Goal: Transaction & Acquisition: Book appointment/travel/reservation

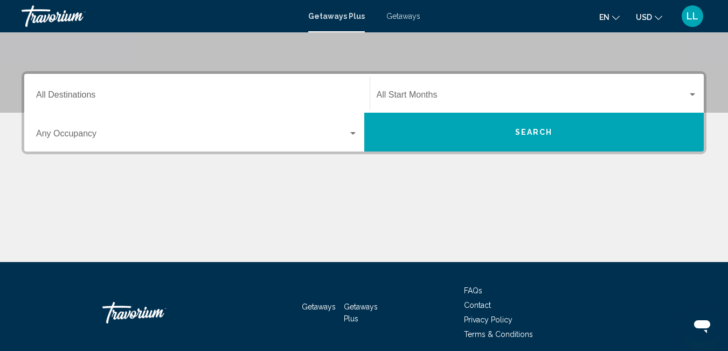
scroll to position [189, 0]
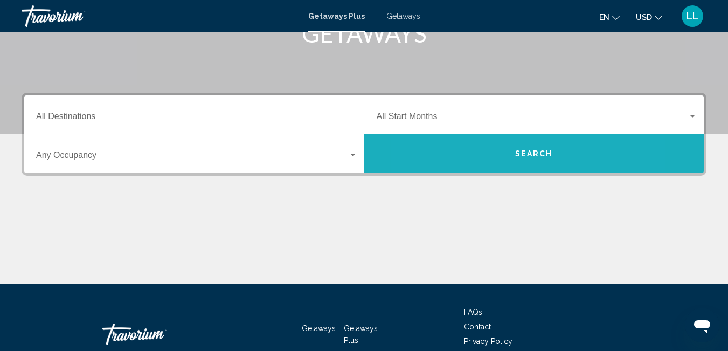
click at [480, 146] on button "Search" at bounding box center [534, 153] width 340 height 39
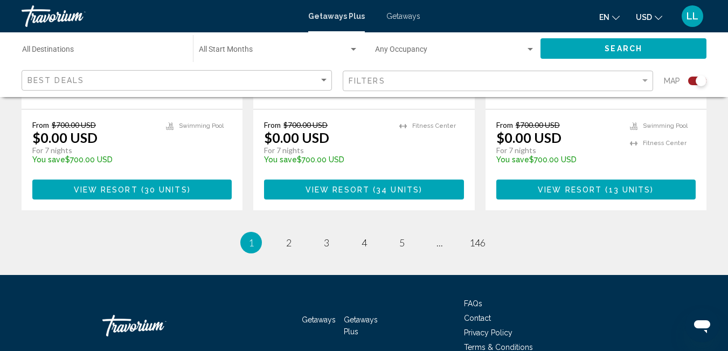
scroll to position [1817, 0]
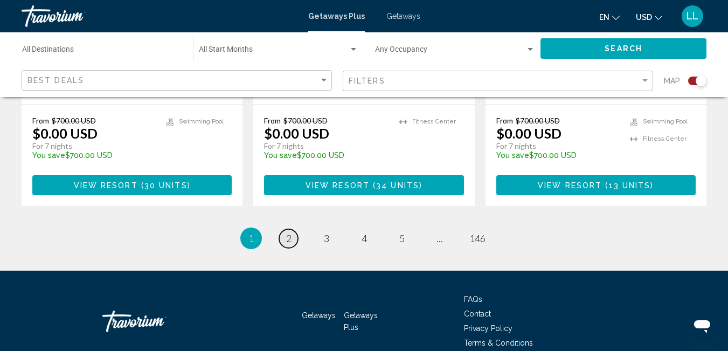
click at [286, 232] on span "2" at bounding box center [288, 238] width 5 height 12
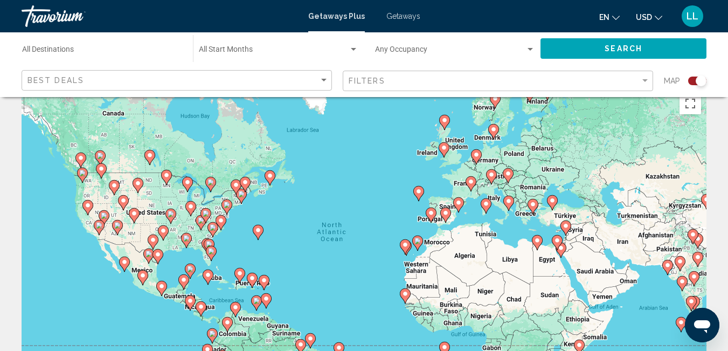
scroll to position [22, 0]
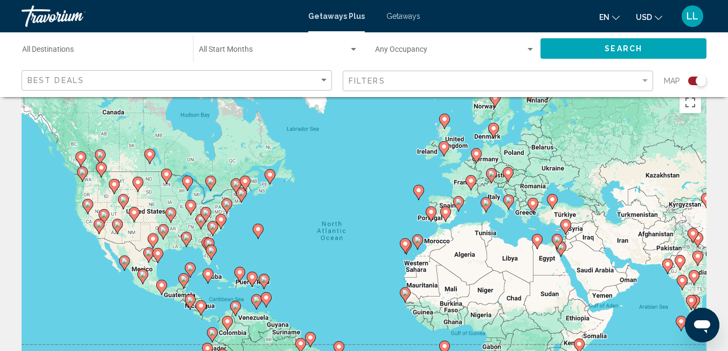
click at [459, 206] on icon "Main content" at bounding box center [458, 204] width 10 height 14
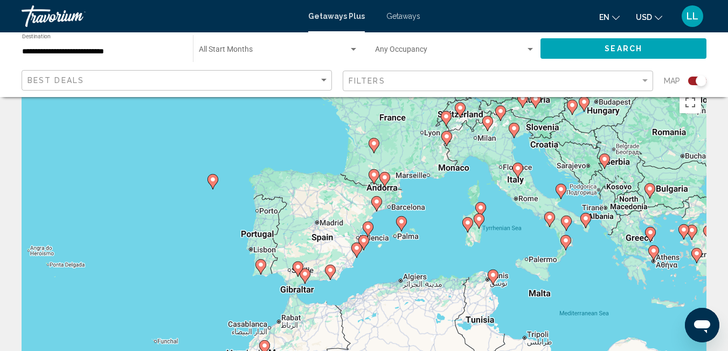
click at [335, 225] on div "To activate drag with keyboard, press Alt + Enter. Once in keyboard drag state,…" at bounding box center [364, 247] width 685 height 323
click at [370, 234] on gmp-advanced-marker "Main content" at bounding box center [368, 229] width 11 height 16
type input "**********"
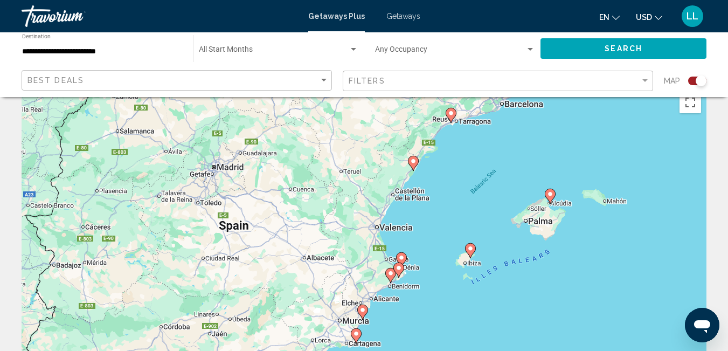
drag, startPoint x: 290, startPoint y: 252, endPoint x: 325, endPoint y: 274, distance: 41.1
click at [325, 274] on div "To navigate, press the arrow keys. To activate drag with keyboard, press Alt + …" at bounding box center [364, 247] width 685 height 323
click at [623, 47] on span "Search" at bounding box center [624, 49] width 38 height 9
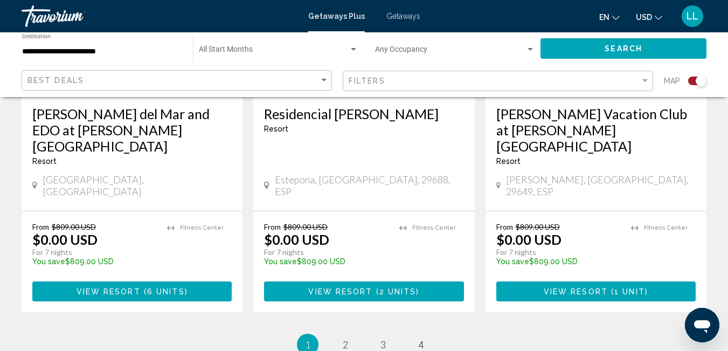
scroll to position [1838, 0]
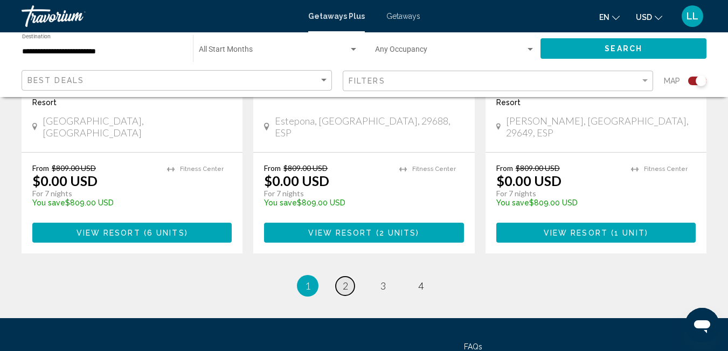
click at [341, 277] on link "page 2" at bounding box center [345, 286] width 19 height 19
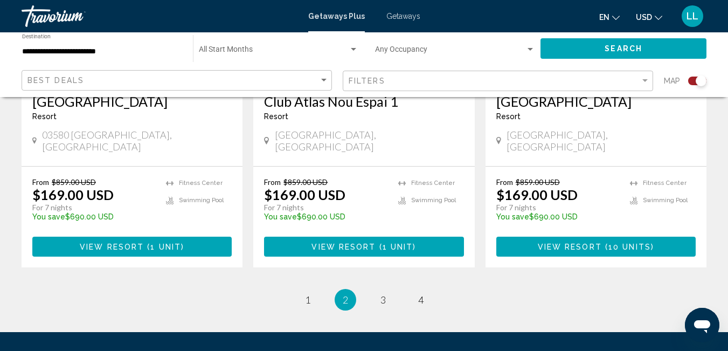
scroll to position [1805, 0]
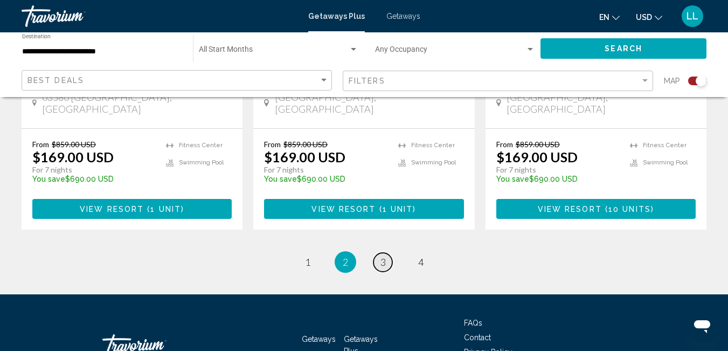
click at [383, 256] on span "3" at bounding box center [383, 262] width 5 height 12
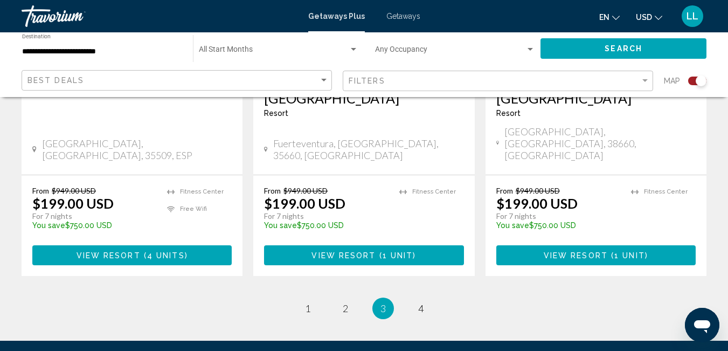
scroll to position [1805, 0]
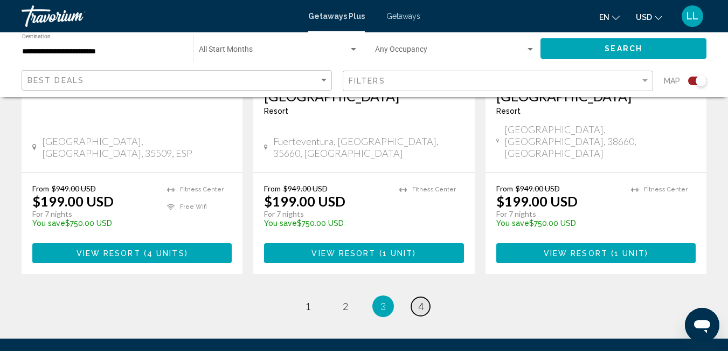
click at [423, 300] on span "4" at bounding box center [420, 306] width 5 height 12
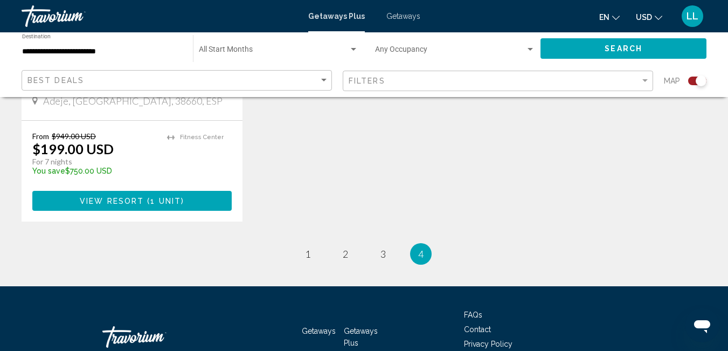
scroll to position [582, 0]
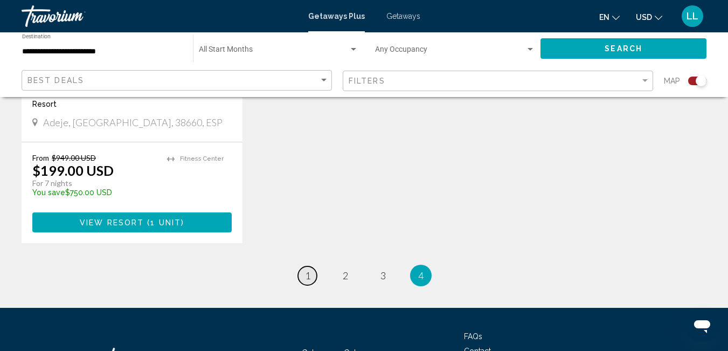
click at [301, 275] on link "page 1" at bounding box center [307, 275] width 19 height 19
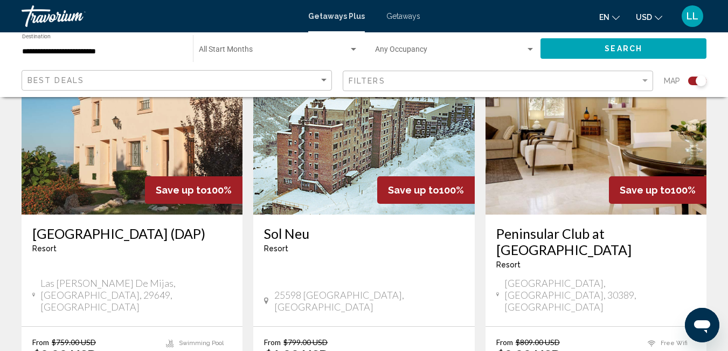
scroll to position [1272, 0]
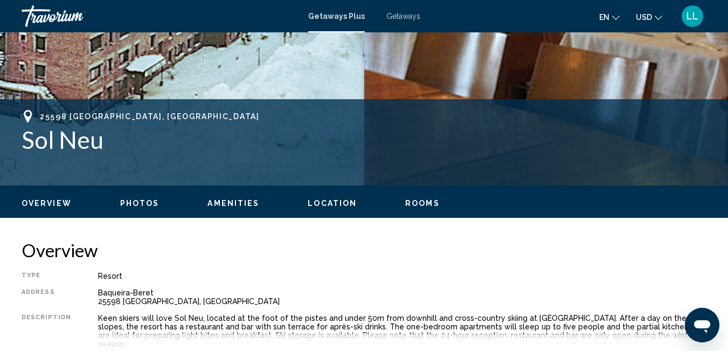
scroll to position [350, 0]
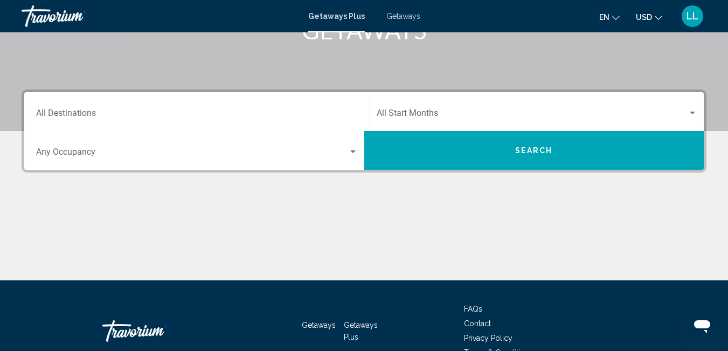
scroll to position [254, 0]
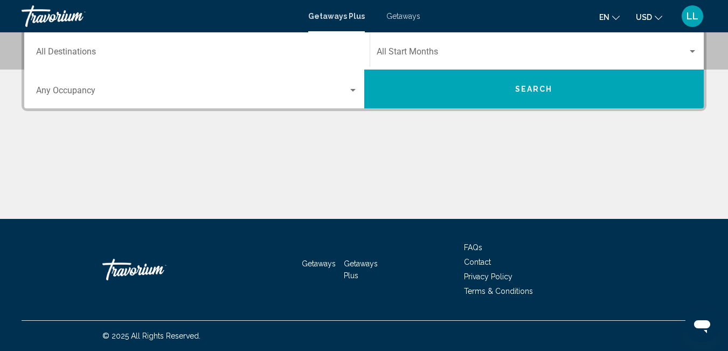
click at [430, 82] on button "Search" at bounding box center [534, 89] width 340 height 39
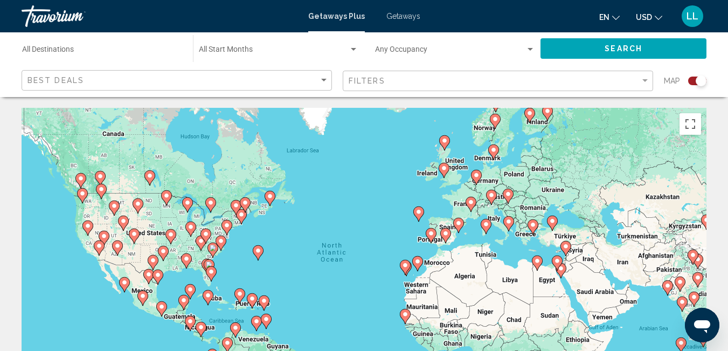
click at [469, 198] on icon "Main content" at bounding box center [471, 204] width 10 height 14
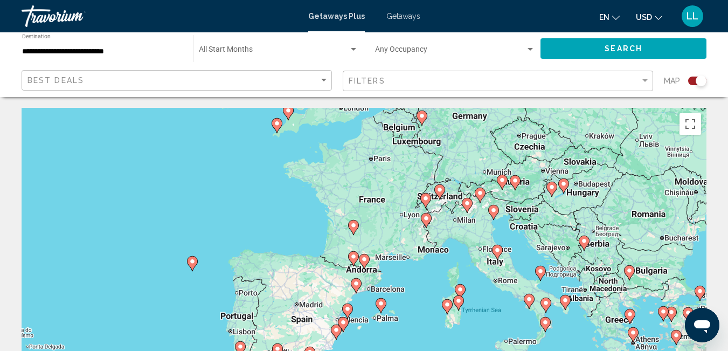
click at [379, 162] on div "To activate drag with keyboard, press Alt + Enter. Once in keyboard drag state,…" at bounding box center [364, 269] width 685 height 323
click at [358, 225] on icon "Main content" at bounding box center [353, 227] width 10 height 14
type input "**********"
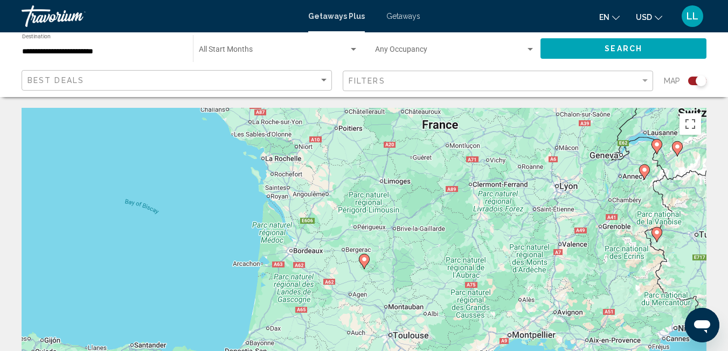
click at [576, 49] on button "Search" at bounding box center [624, 48] width 166 height 20
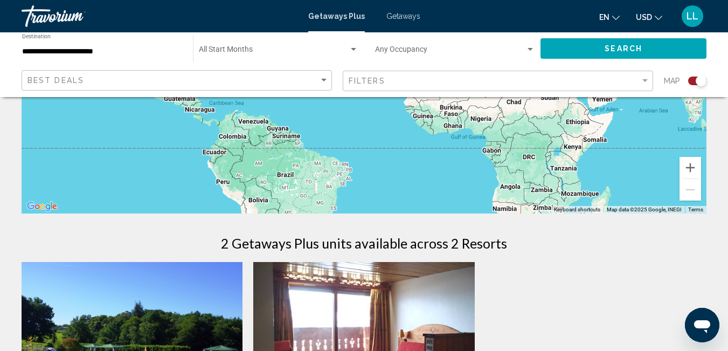
scroll to position [216, 0]
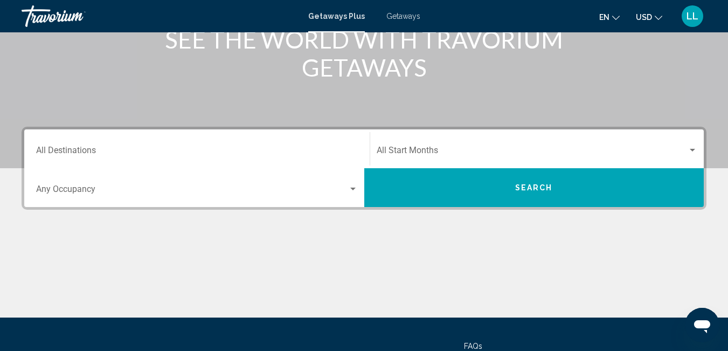
scroll to position [125, 0]
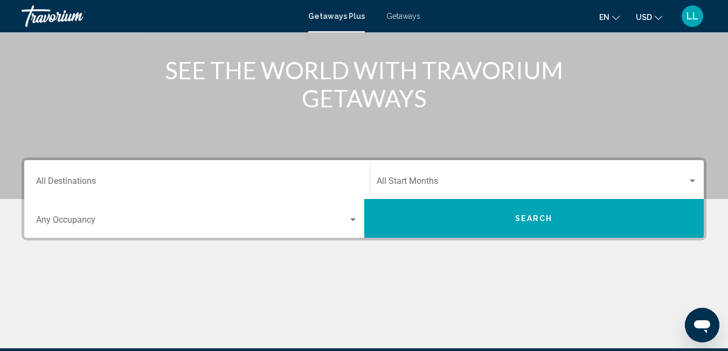
click at [428, 212] on button "Search" at bounding box center [534, 218] width 340 height 39
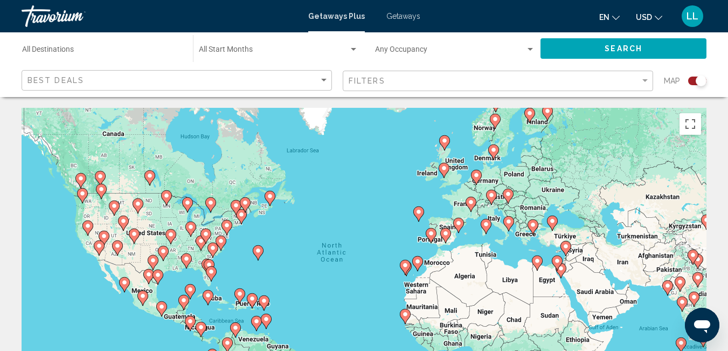
scroll to position [22, 0]
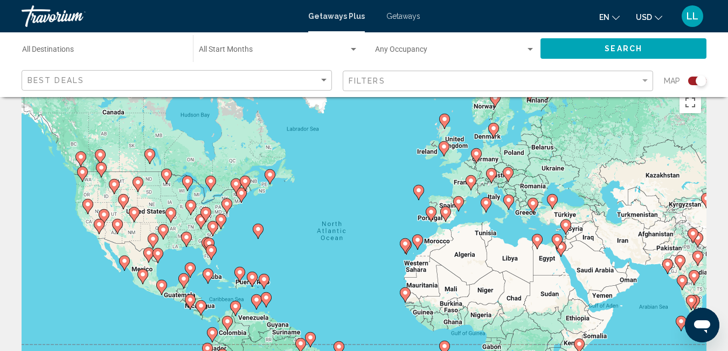
click at [198, 222] on image "Main content" at bounding box center [201, 219] width 6 height 6
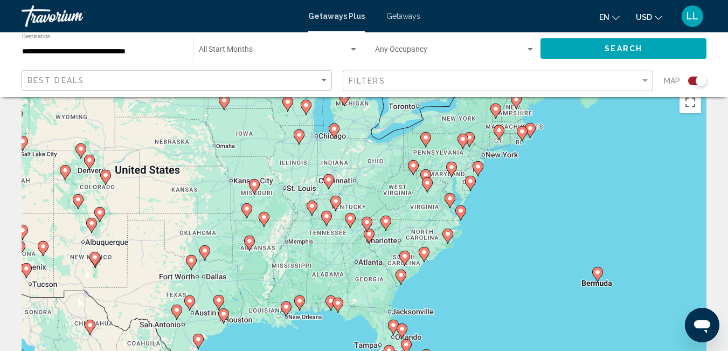
click at [351, 228] on gmp-advanced-marker "Main content" at bounding box center [350, 220] width 11 height 16
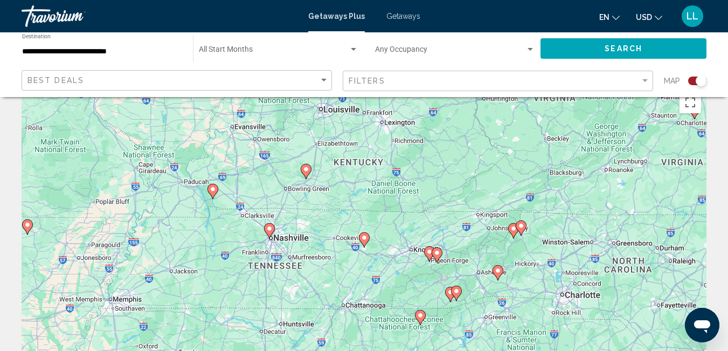
click at [438, 258] on icon "Main content" at bounding box center [437, 255] width 10 height 14
type input "**********"
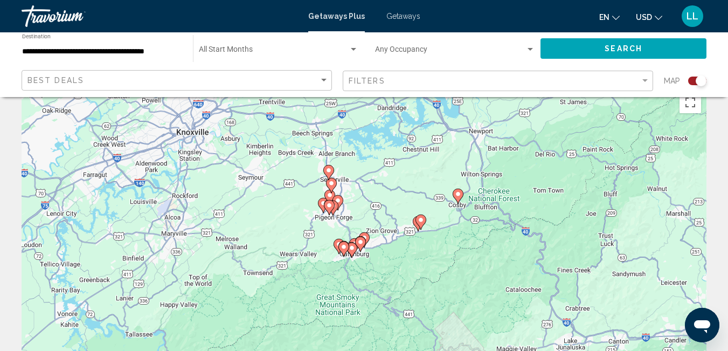
click at [569, 51] on button "Search" at bounding box center [624, 48] width 166 height 20
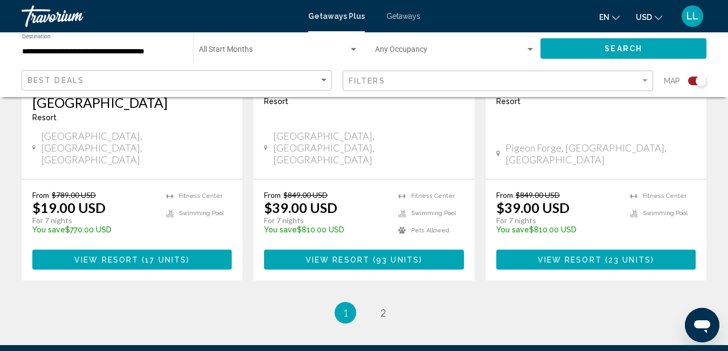
scroll to position [1805, 0]
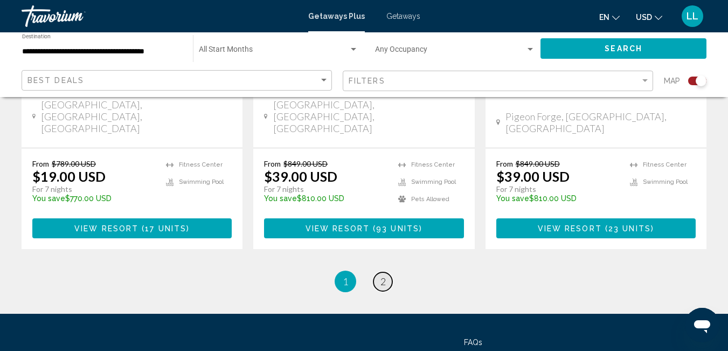
click at [385, 275] on span "2" at bounding box center [383, 281] width 5 height 12
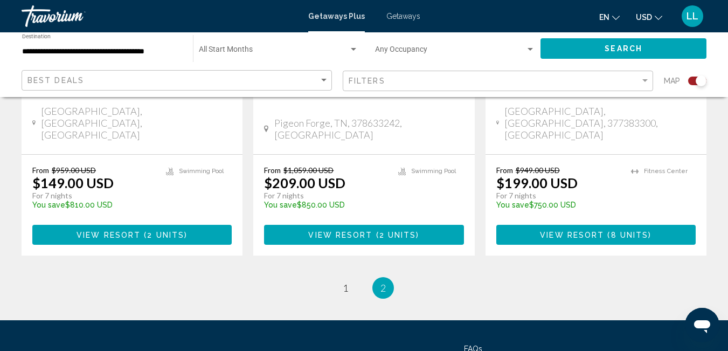
scroll to position [1422, 0]
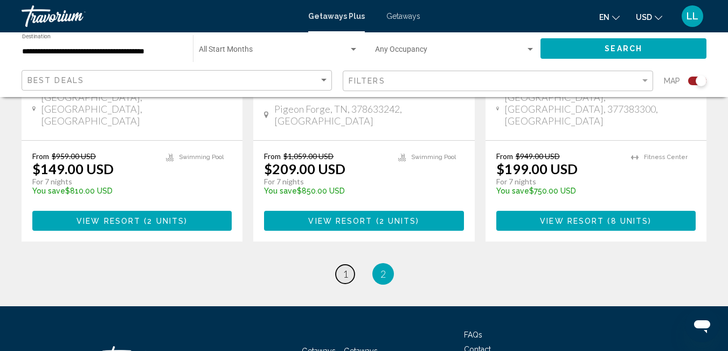
click at [346, 268] on span "1" at bounding box center [345, 274] width 5 height 12
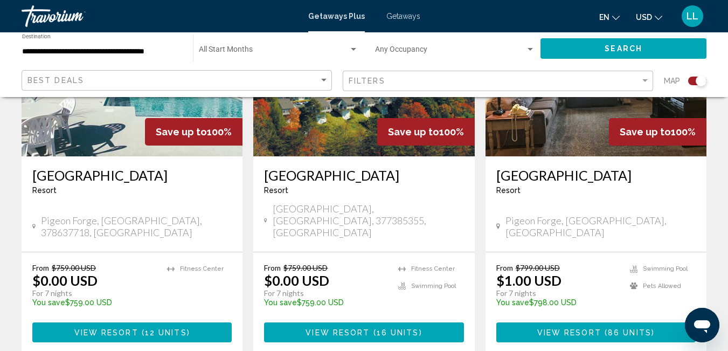
scroll to position [518, 0]
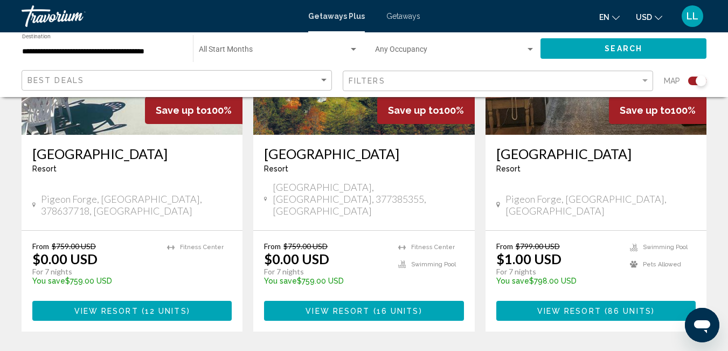
click at [350, 307] on span "View Resort" at bounding box center [338, 311] width 64 height 9
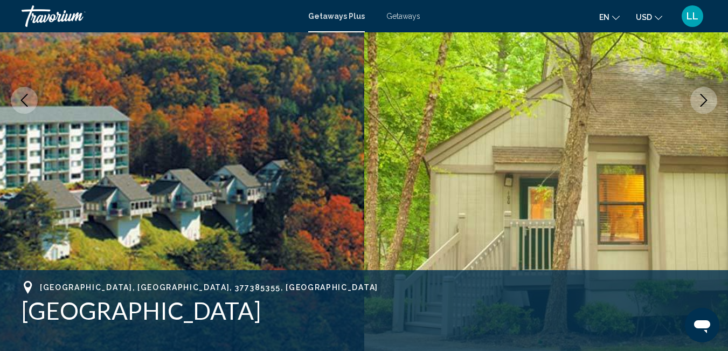
scroll to position [199, 0]
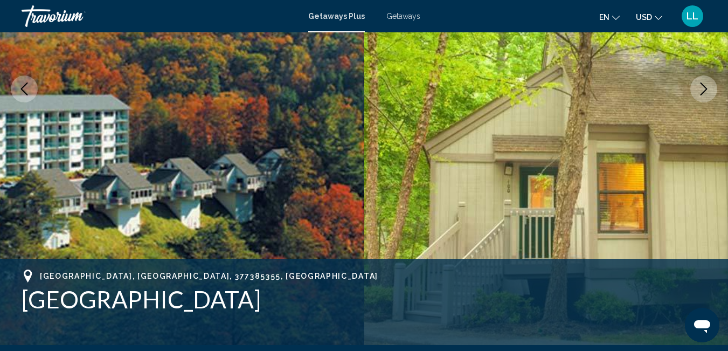
click at [701, 89] on icon "Next image" at bounding box center [704, 88] width 13 height 13
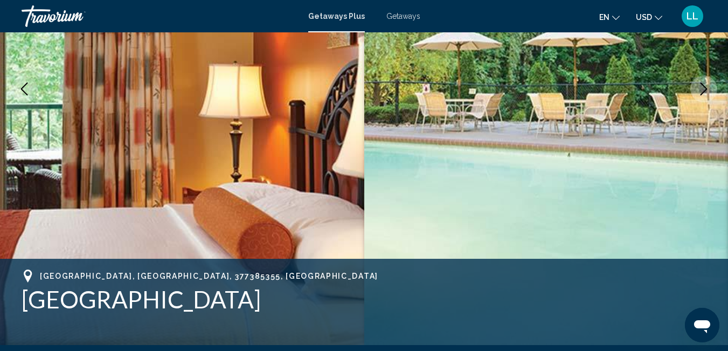
click at [701, 89] on icon "Next image" at bounding box center [704, 88] width 13 height 13
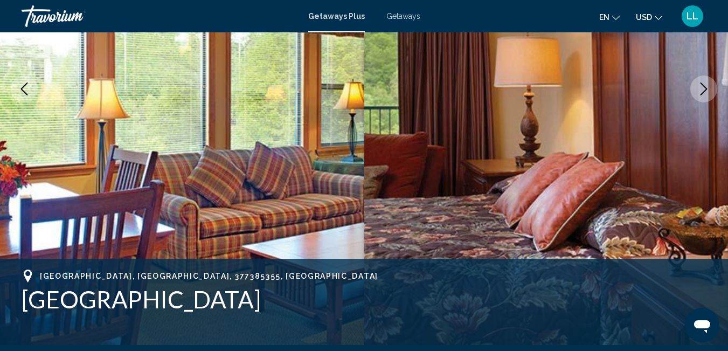
click at [701, 89] on icon "Next image" at bounding box center [704, 88] width 13 height 13
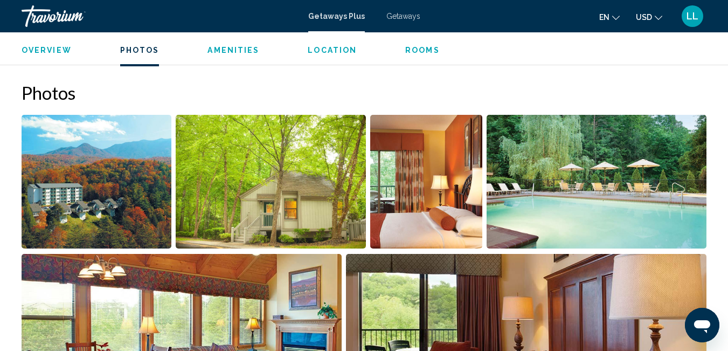
scroll to position [674, 0]
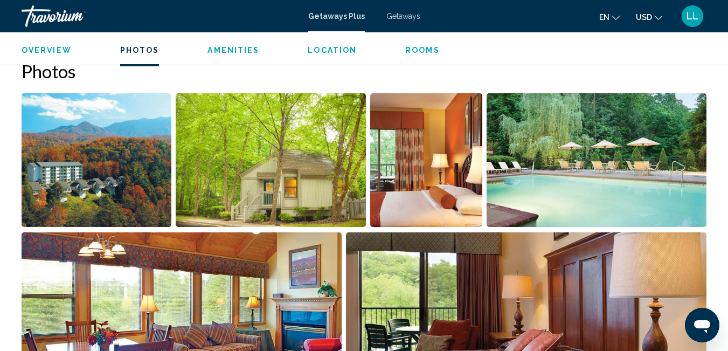
click at [219, 167] on img "Open full-screen image slider" at bounding box center [271, 160] width 190 height 134
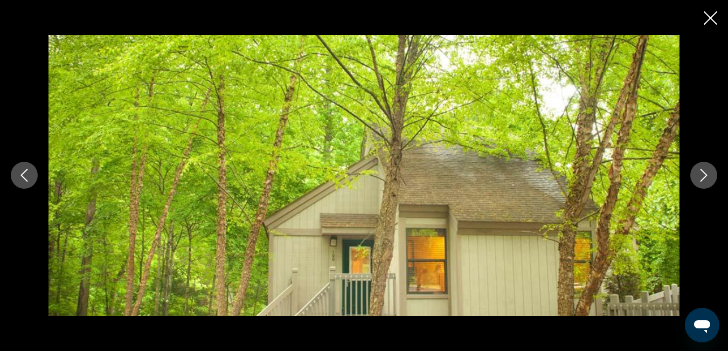
scroll to position [825, 0]
click at [11, 170] on div "Main content" at bounding box center [364, 175] width 728 height 281
click at [23, 175] on icon "Previous image" at bounding box center [24, 175] width 13 height 13
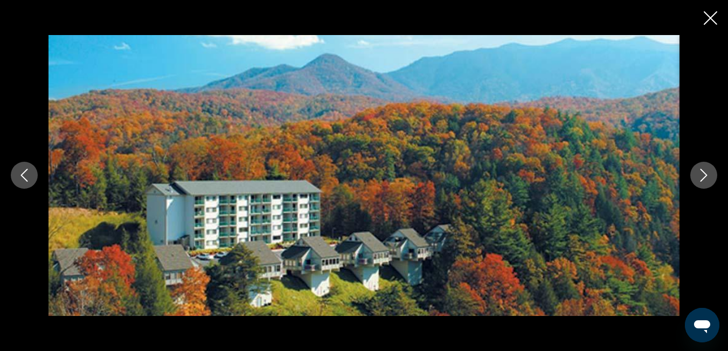
click at [705, 171] on icon "Next image" at bounding box center [704, 175] width 13 height 13
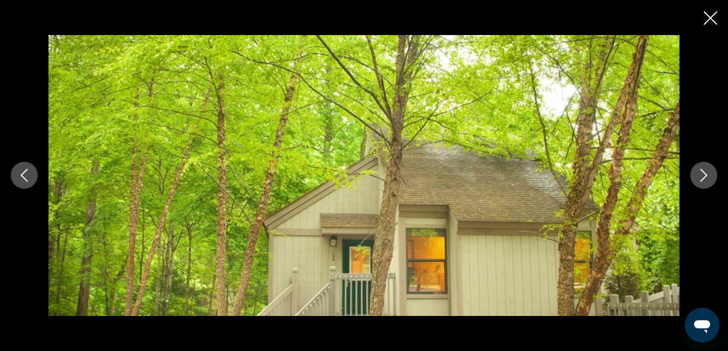
click at [705, 171] on icon "Next image" at bounding box center [704, 175] width 13 height 13
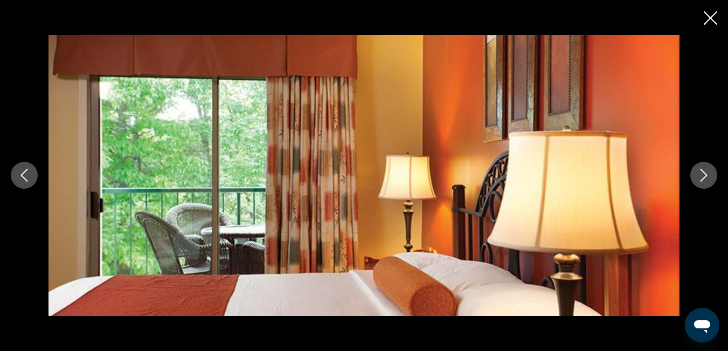
click at [705, 171] on icon "Next image" at bounding box center [704, 175] width 13 height 13
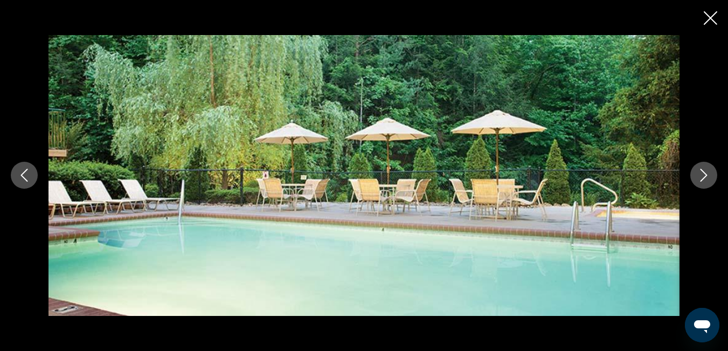
click at [705, 171] on icon "Next image" at bounding box center [704, 175] width 13 height 13
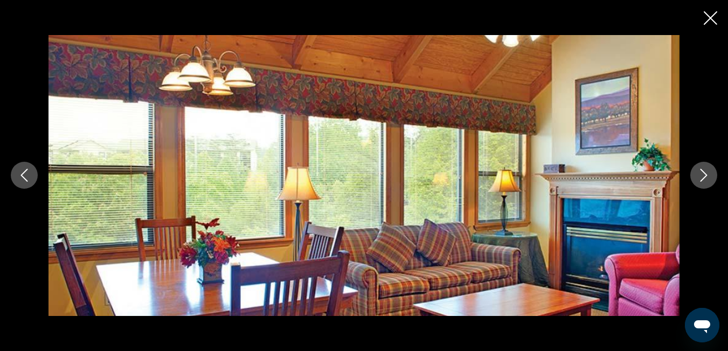
click at [703, 171] on icon "Next image" at bounding box center [704, 175] width 7 height 13
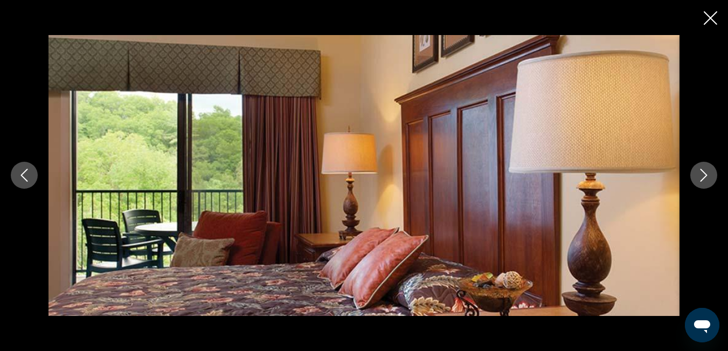
click at [703, 171] on icon "Next image" at bounding box center [704, 175] width 7 height 13
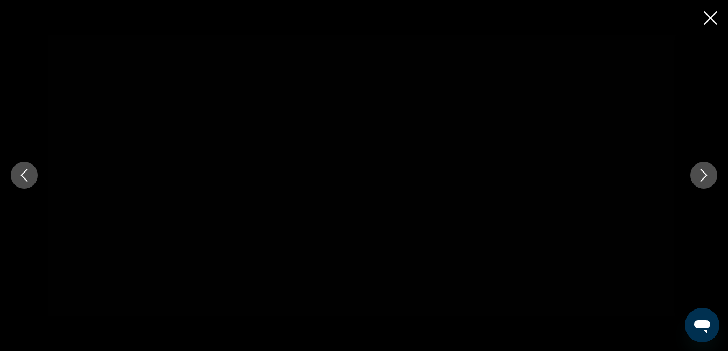
click at [701, 172] on icon "Next image" at bounding box center [704, 175] width 13 height 13
click at [712, 14] on icon "Close slideshow" at bounding box center [710, 17] width 13 height 13
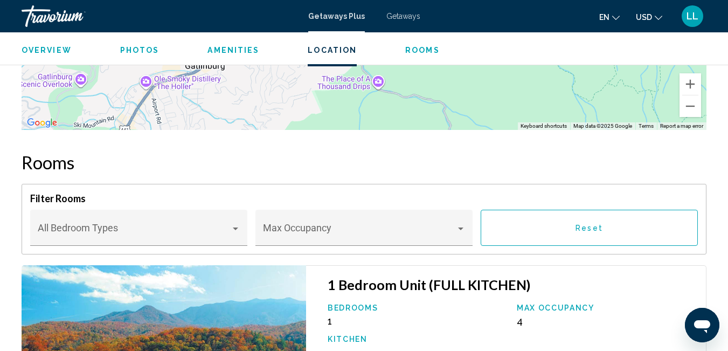
scroll to position [1827, 0]
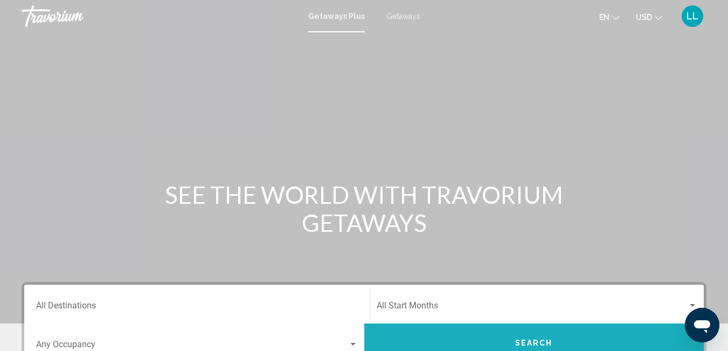
click at [477, 333] on button "Search" at bounding box center [534, 342] width 340 height 39
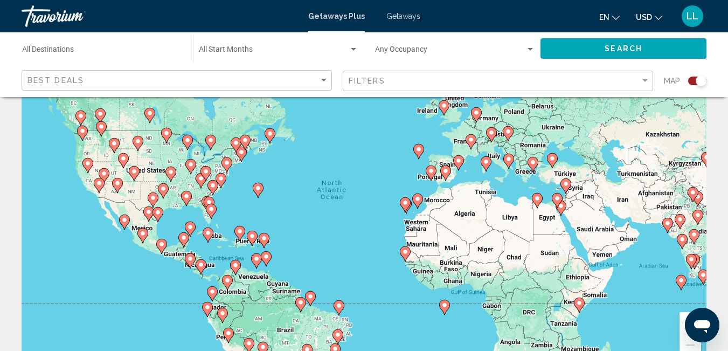
scroll to position [65, 0]
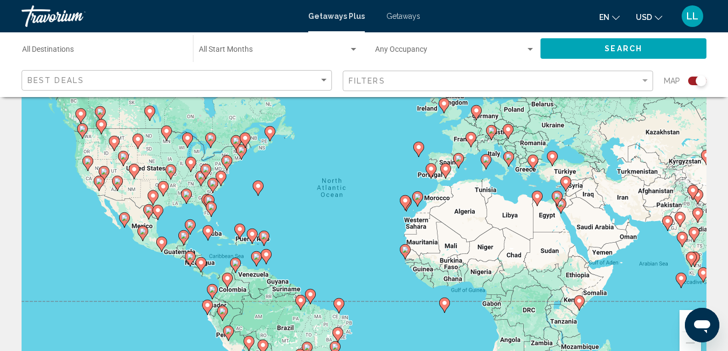
click at [222, 180] on icon "Main content" at bounding box center [221, 178] width 10 height 14
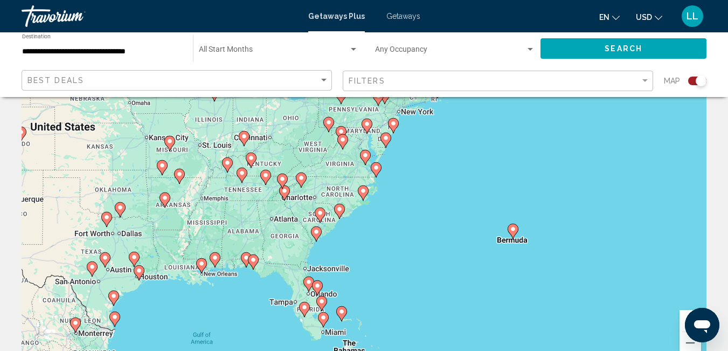
click at [363, 202] on div "To activate drag with keyboard, press Alt + Enter. Once in keyboard drag state,…" at bounding box center [364, 204] width 685 height 323
click at [363, 193] on image "Main content" at bounding box center [363, 191] width 6 height 6
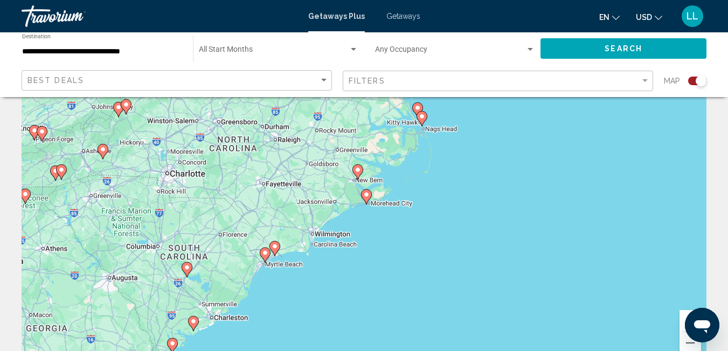
click at [365, 197] on image "Main content" at bounding box center [366, 194] width 6 height 6
type input "**********"
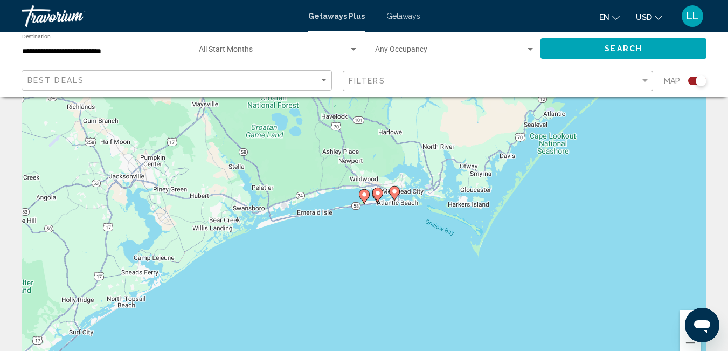
click at [381, 195] on image "Main content" at bounding box center [378, 193] width 6 height 6
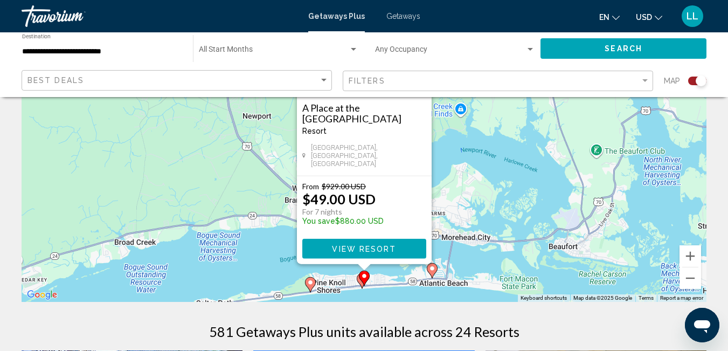
scroll to position [151, 0]
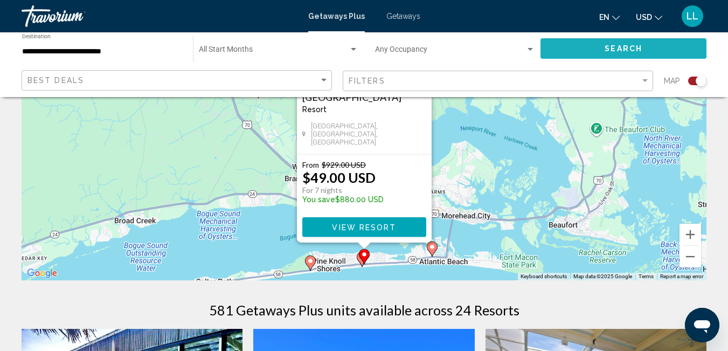
click at [633, 52] on span "Search" at bounding box center [624, 49] width 38 height 9
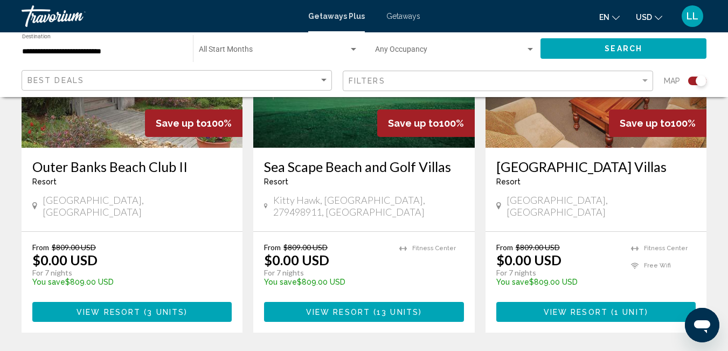
scroll to position [1725, 0]
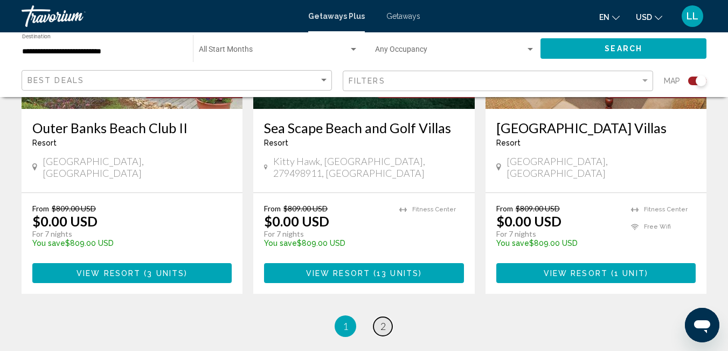
click at [382, 320] on span "2" at bounding box center [383, 326] width 5 height 12
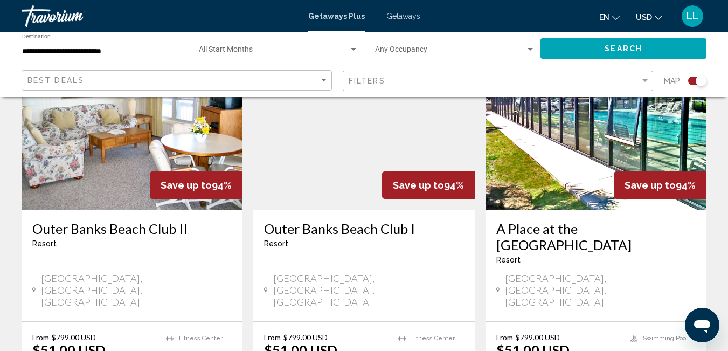
scroll to position [1208, 0]
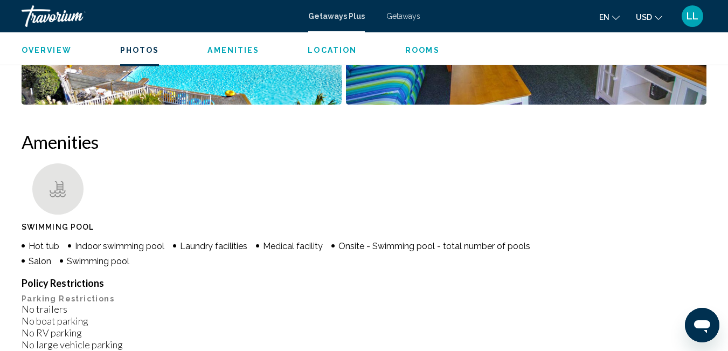
scroll to position [922, 0]
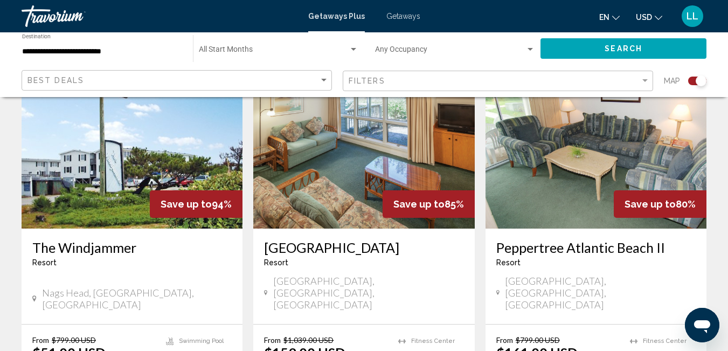
scroll to position [1639, 0]
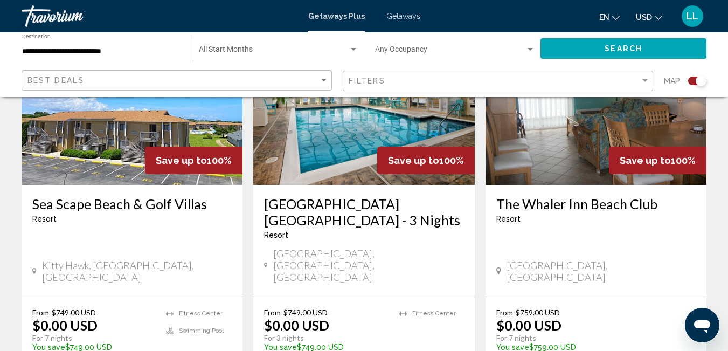
scroll to position [431, 0]
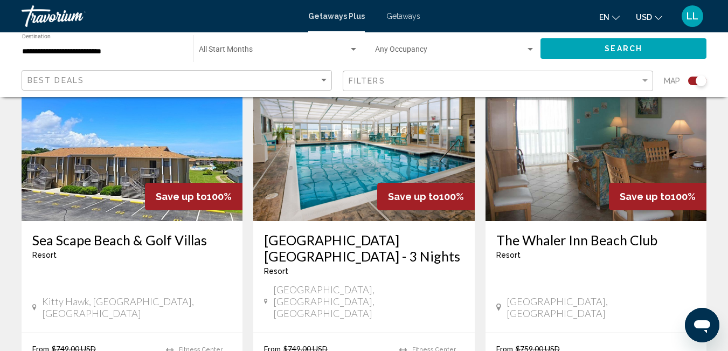
click at [567, 243] on h3 "The Whaler Inn Beach Club" at bounding box center [595, 240] width 199 height 16
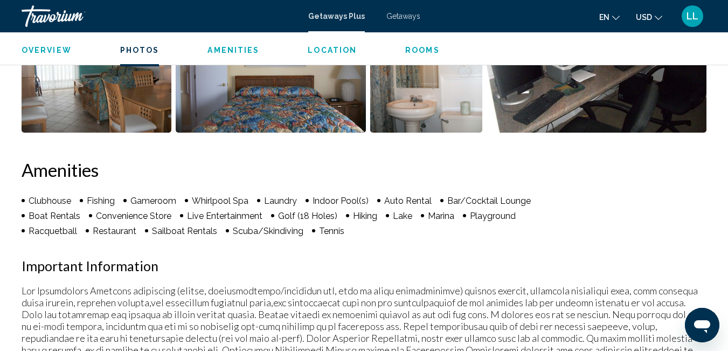
scroll to position [765, 0]
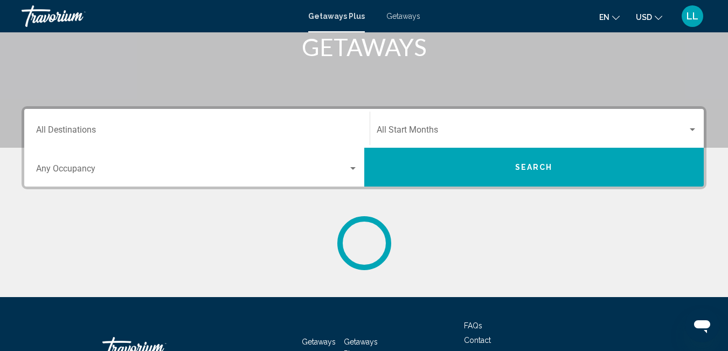
scroll to position [194, 0]
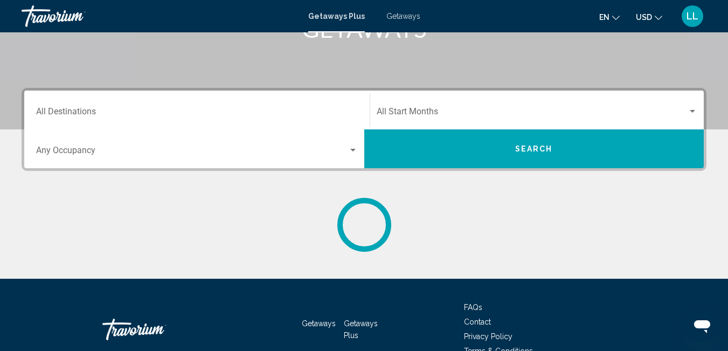
click at [439, 143] on button "Search" at bounding box center [534, 148] width 340 height 39
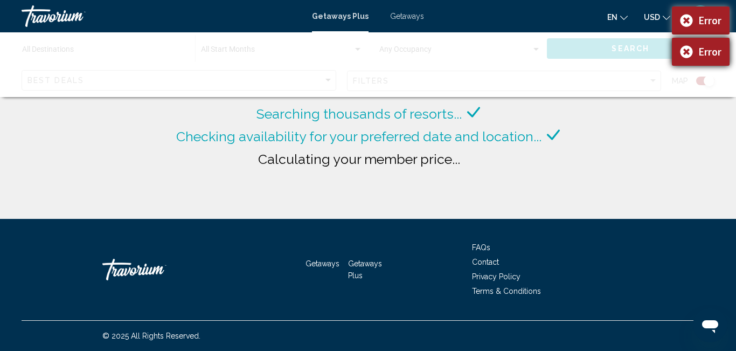
click at [682, 58] on div "Error" at bounding box center [701, 52] width 58 height 28
click at [682, 23] on div "Error" at bounding box center [701, 20] width 58 height 28
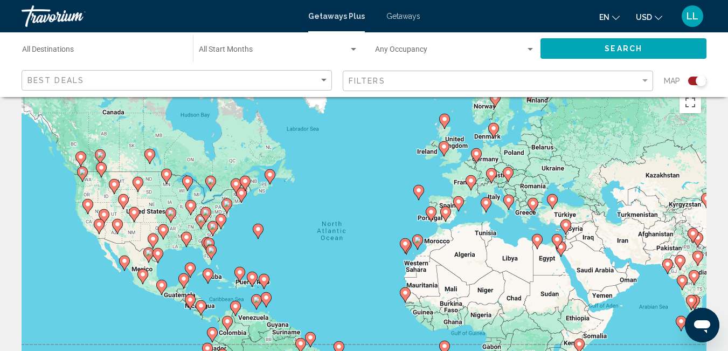
scroll to position [43, 0]
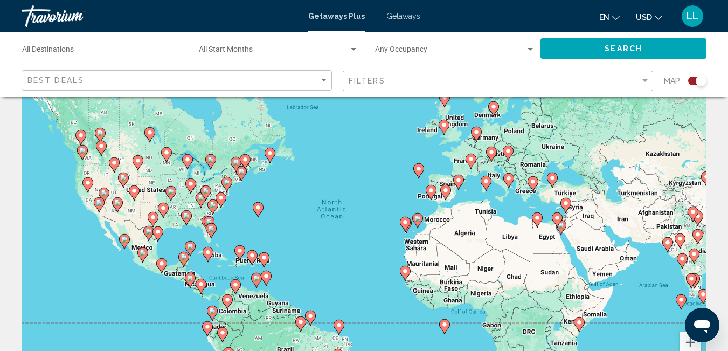
click at [295, 196] on div "To activate drag with keyboard, press Alt + Enter. Once in keyboard drag state,…" at bounding box center [364, 226] width 685 height 323
click at [163, 185] on div "To activate drag with keyboard, press Alt + Enter. Once in keyboard drag state,…" at bounding box center [364, 226] width 685 height 323
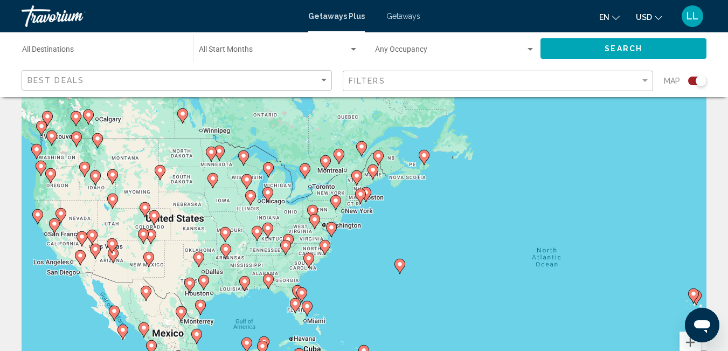
click at [96, 140] on image "Main content" at bounding box center [97, 138] width 6 height 6
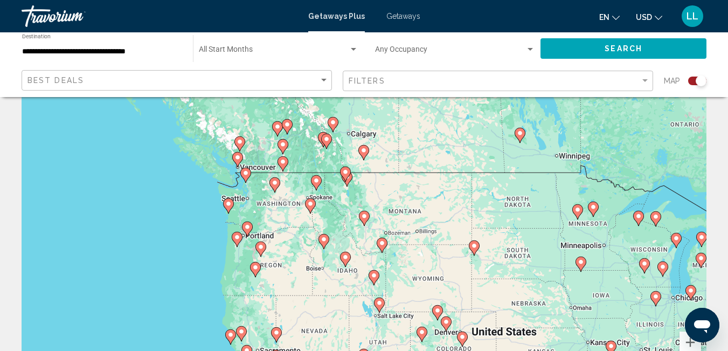
click at [347, 183] on icon "Main content" at bounding box center [347, 179] width 10 height 14
type input "**********"
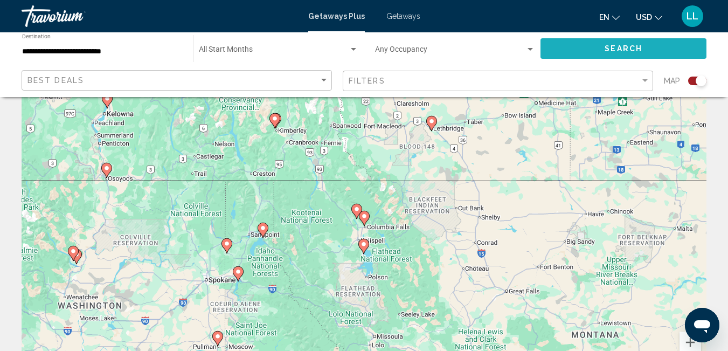
click at [633, 46] on span "Search" at bounding box center [624, 49] width 38 height 9
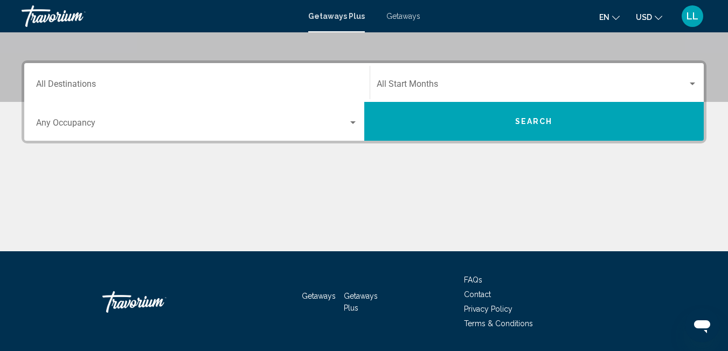
scroll to position [237, 0]
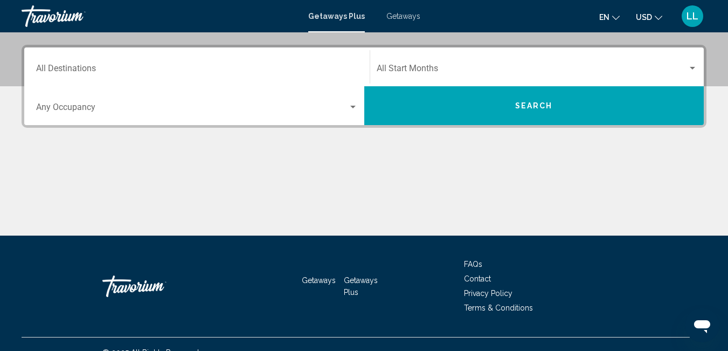
click at [430, 99] on button "Search" at bounding box center [534, 105] width 340 height 39
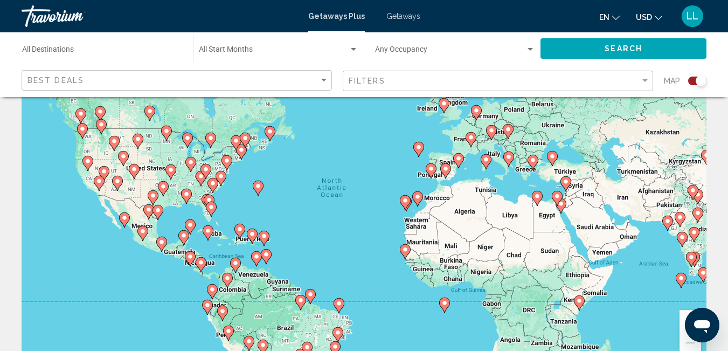
scroll to position [43, 0]
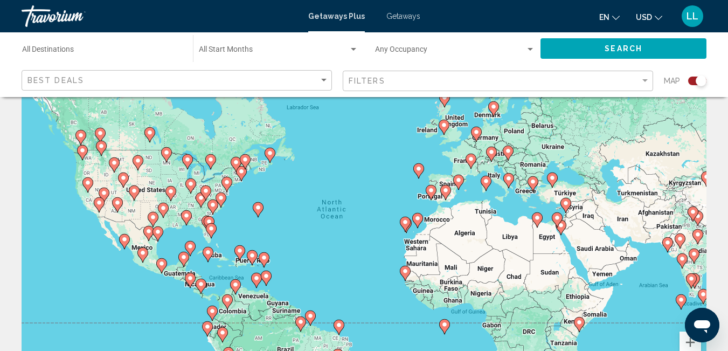
click at [160, 176] on div "To activate drag with keyboard, press Alt + Enter. Once in keyboard drag state,…" at bounding box center [364, 226] width 685 height 323
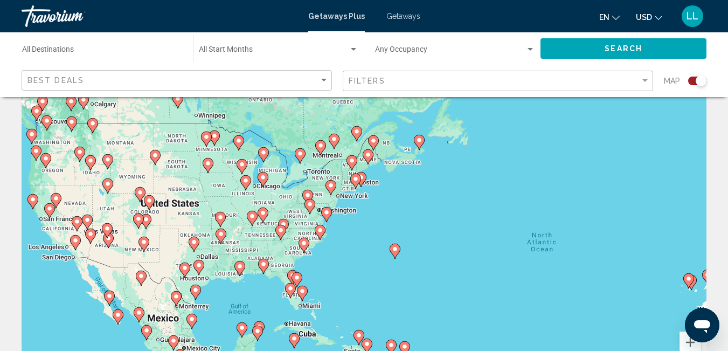
click at [147, 209] on gmp-advanced-marker "Main content" at bounding box center [149, 203] width 11 height 16
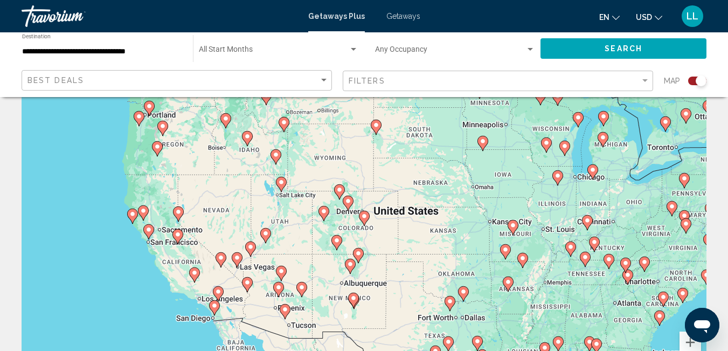
click at [365, 229] on div "To activate drag with keyboard, press Alt + Enter. Once in keyboard drag state,…" at bounding box center [364, 226] width 685 height 323
click at [360, 226] on gmp-advanced-marker "Main content" at bounding box center [364, 218] width 11 height 16
click at [360, 226] on div "To activate drag with keyboard, press Alt + Enter. Once in keyboard drag state,…" at bounding box center [364, 226] width 685 height 323
type input "**********"
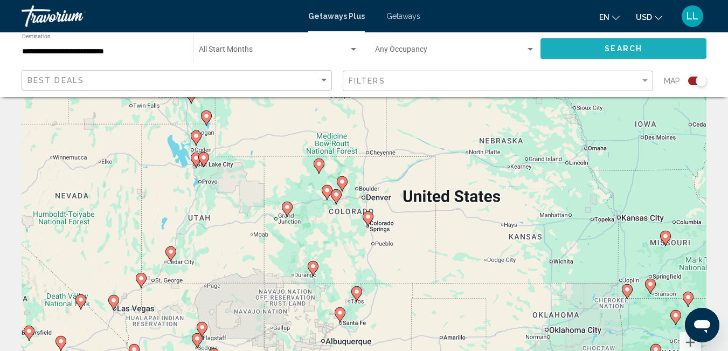
click at [568, 42] on button "Search" at bounding box center [624, 48] width 166 height 20
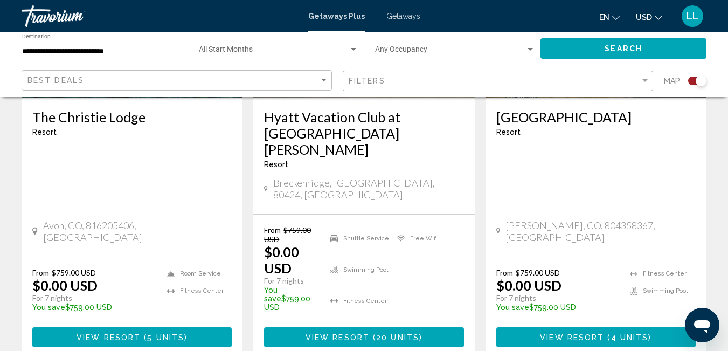
scroll to position [1747, 0]
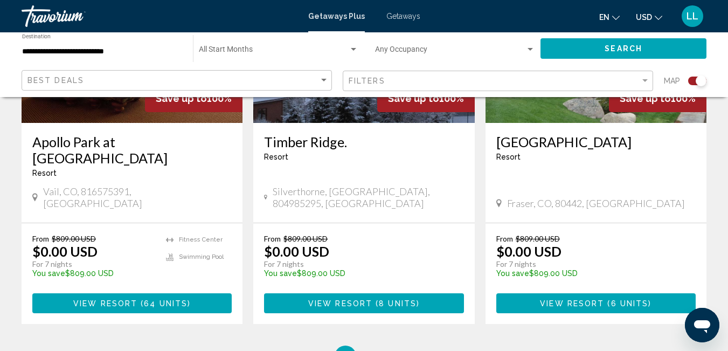
scroll to position [1747, 0]
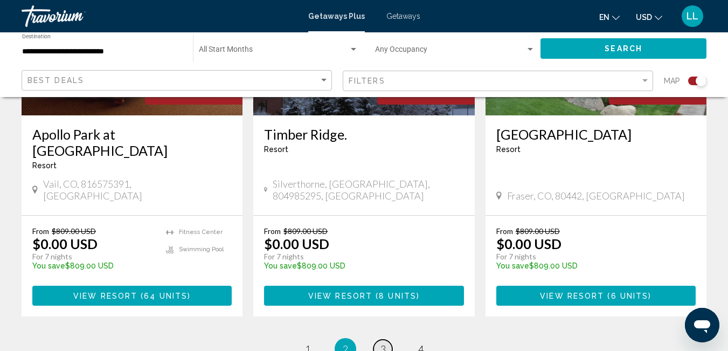
click at [383, 343] on span "3" at bounding box center [383, 349] width 5 height 12
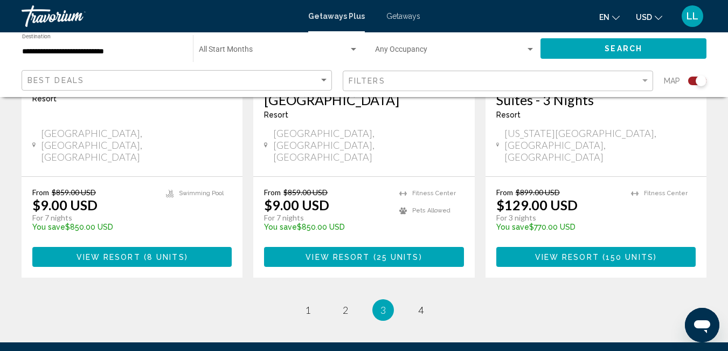
scroll to position [1789, 0]
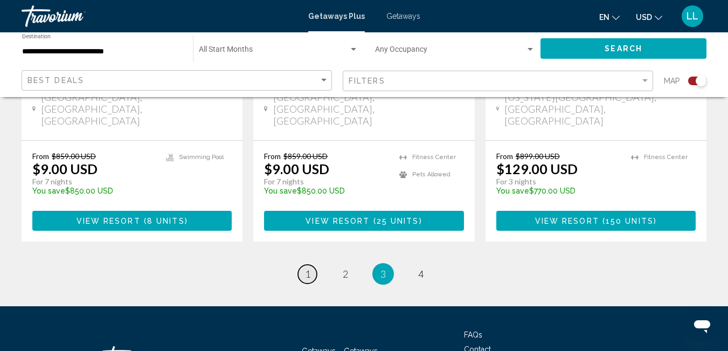
click at [309, 268] on span "1" at bounding box center [307, 274] width 5 height 12
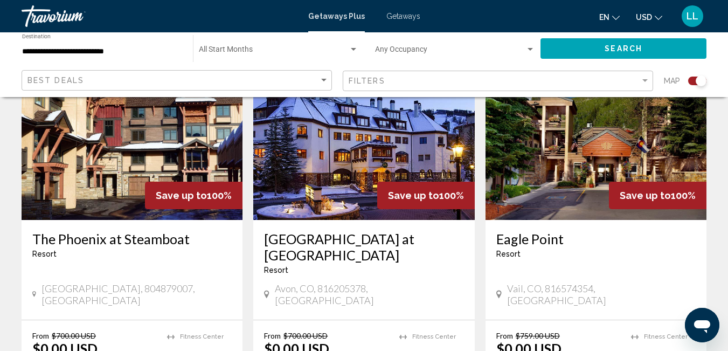
scroll to position [431, 0]
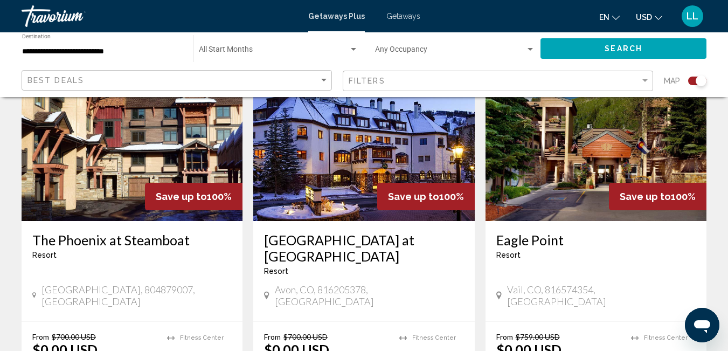
click at [542, 238] on h3 "Eagle Point" at bounding box center [595, 240] width 199 height 16
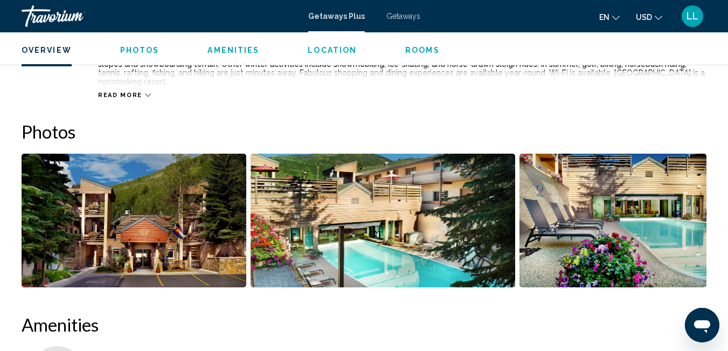
scroll to position [652, 0]
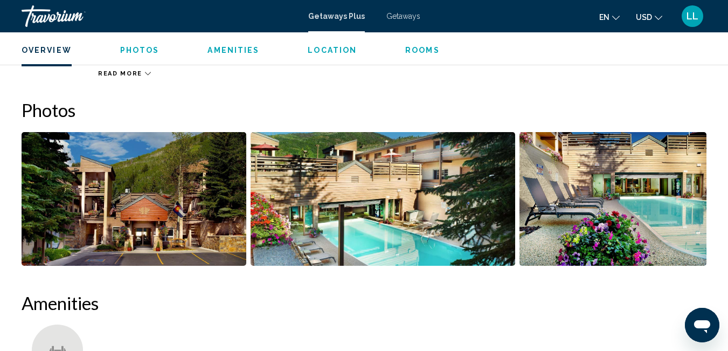
click at [190, 227] on img "Open full-screen image slider" at bounding box center [134, 199] width 225 height 134
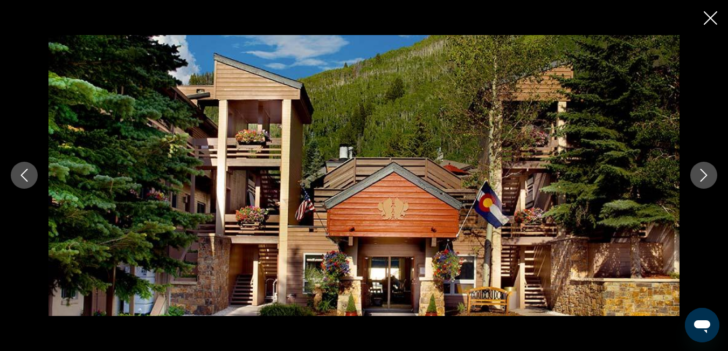
click at [707, 179] on icon "Next image" at bounding box center [704, 175] width 13 height 13
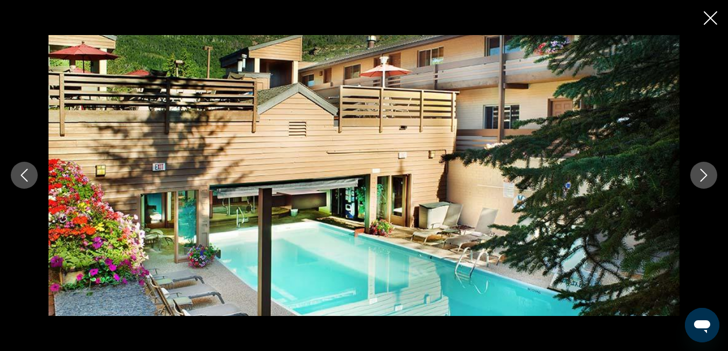
click at [707, 179] on icon "Next image" at bounding box center [704, 175] width 13 height 13
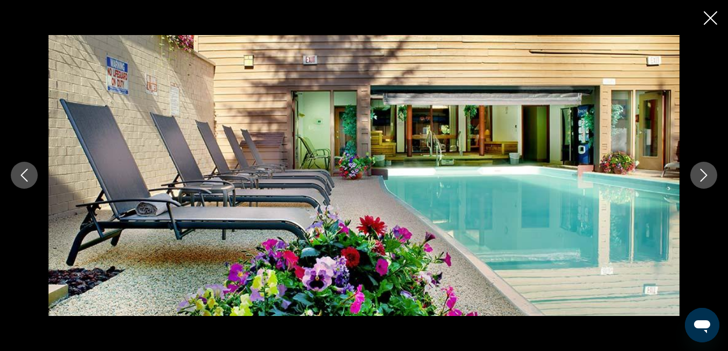
click at [707, 179] on icon "Next image" at bounding box center [704, 175] width 13 height 13
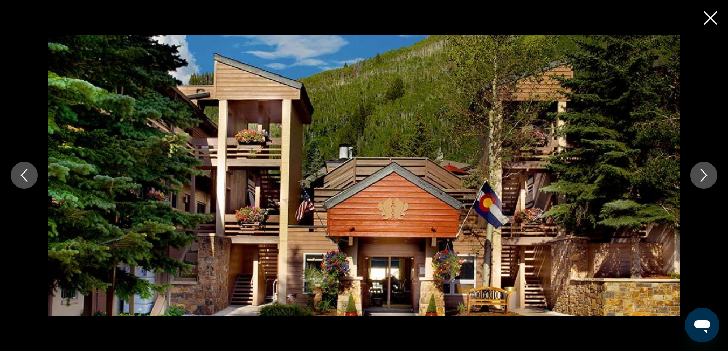
scroll to position [782, 0]
click at [710, 15] on icon "Close slideshow" at bounding box center [710, 17] width 13 height 13
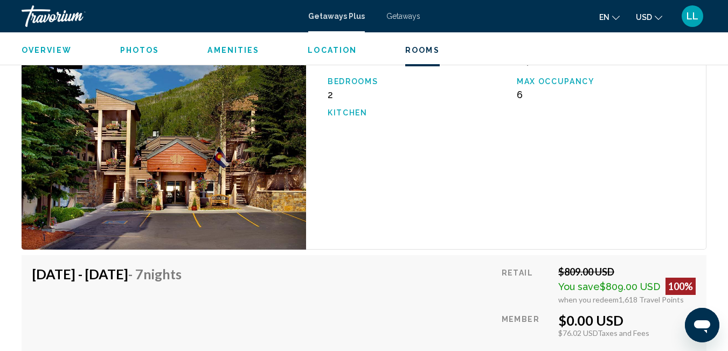
scroll to position [3003, 0]
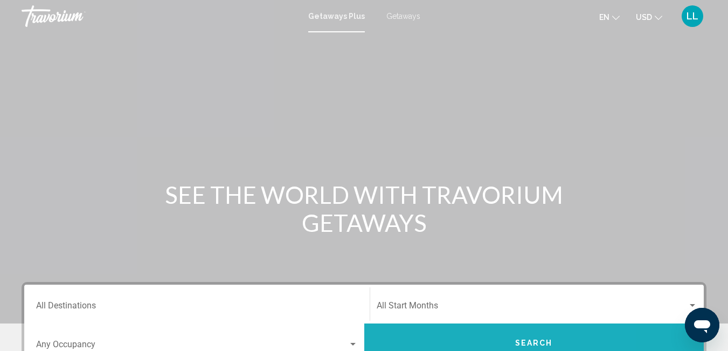
click at [542, 335] on button "Search" at bounding box center [534, 342] width 340 height 39
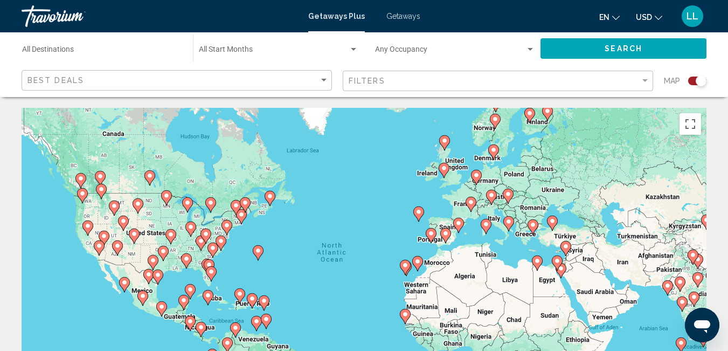
click at [225, 218] on div "To activate drag with keyboard, press Alt + Enter. Once in keyboard drag state,…" at bounding box center [364, 269] width 685 height 323
click at [219, 219] on div "To activate drag with keyboard, press Alt + Enter. Once in keyboard drag state,…" at bounding box center [364, 269] width 685 height 323
click at [235, 234] on div "To activate drag with keyboard, press Alt + Enter. Once in keyboard drag state,…" at bounding box center [364, 269] width 685 height 323
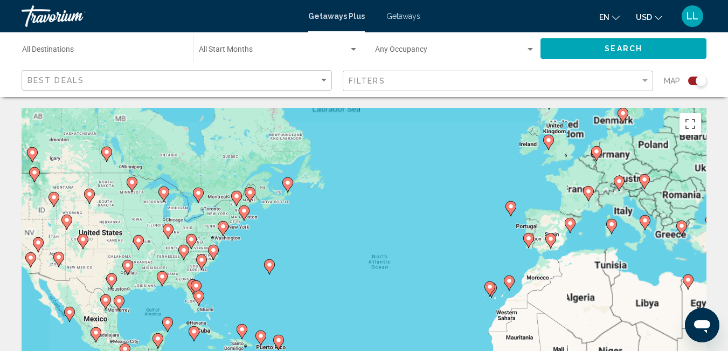
click at [235, 234] on div "To activate drag with keyboard, press Alt + Enter. Once in keyboard drag state,…" at bounding box center [364, 269] width 685 height 323
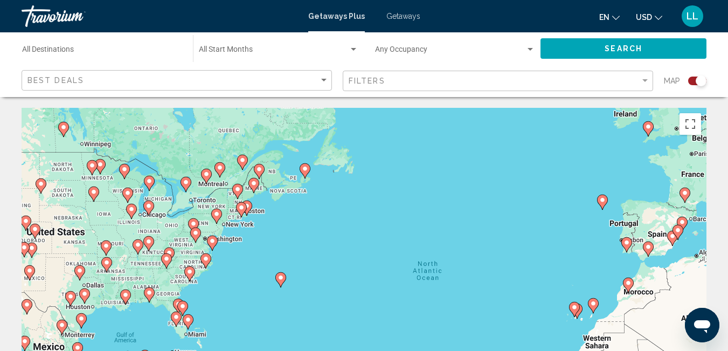
click at [217, 217] on image "Main content" at bounding box center [216, 214] width 6 height 6
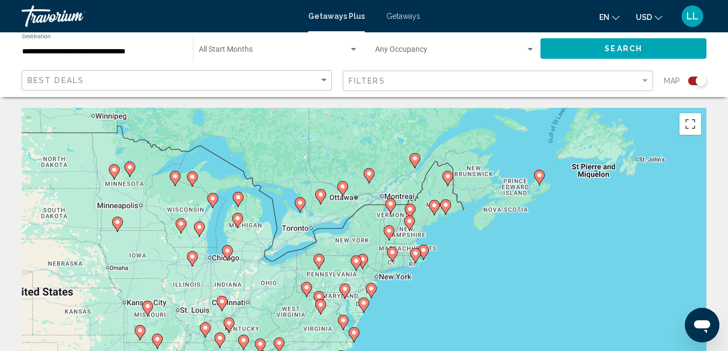
click at [388, 279] on div "To activate drag with keyboard, press Alt + Enter. Once in keyboard drag state,…" at bounding box center [364, 269] width 685 height 323
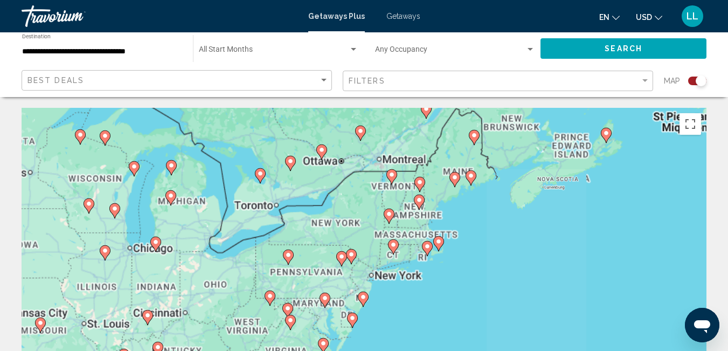
click at [388, 279] on div "To activate drag with keyboard, press Alt + Enter. Once in keyboard drag state,…" at bounding box center [364, 269] width 685 height 323
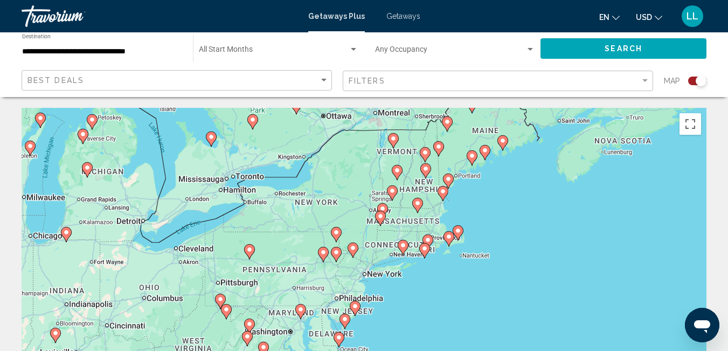
click at [383, 275] on div "To activate drag with keyboard, press Alt + Enter. Once in keyboard drag state,…" at bounding box center [364, 269] width 685 height 323
click at [398, 292] on div "To activate drag with keyboard, press Alt + Enter. Once in keyboard drag state,…" at bounding box center [364, 269] width 685 height 323
click at [336, 230] on image "Main content" at bounding box center [336, 232] width 6 height 6
type input "**********"
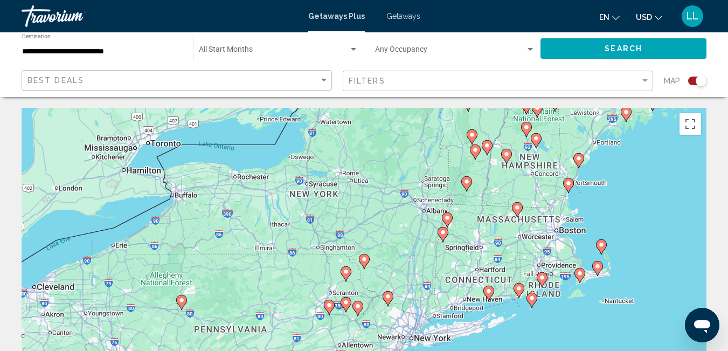
click at [602, 40] on button "Search" at bounding box center [624, 48] width 166 height 20
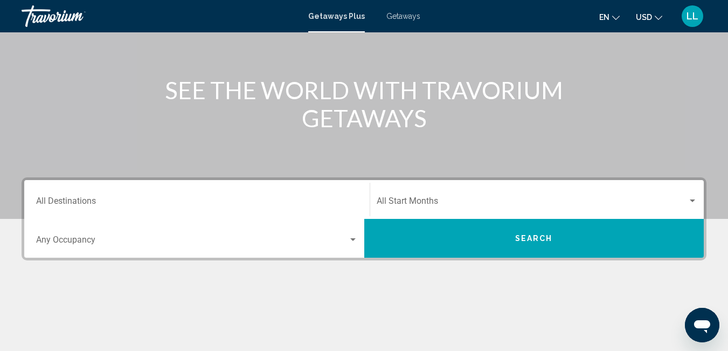
scroll to position [108, 0]
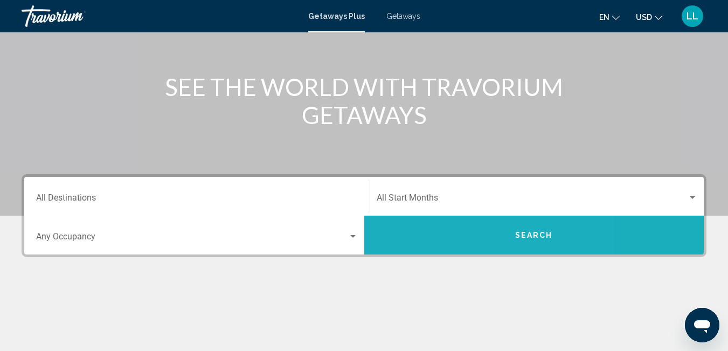
click at [454, 236] on button "Search" at bounding box center [534, 235] width 340 height 39
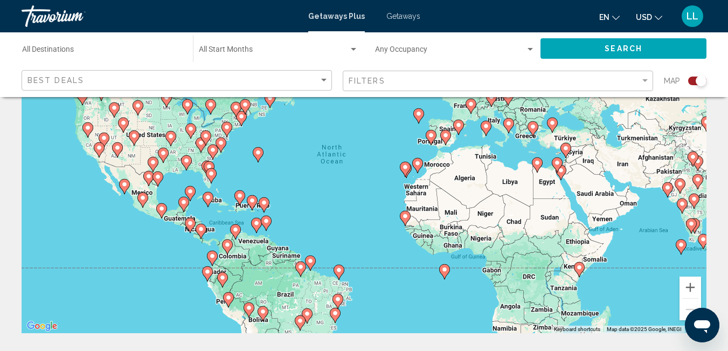
scroll to position [101, 0]
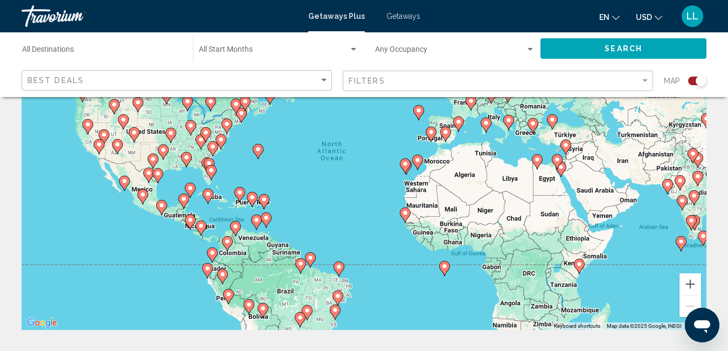
click at [462, 267] on div "To activate drag with keyboard, press Alt + Enter. Once in keyboard drag state,…" at bounding box center [364, 167] width 685 height 323
click at [522, 239] on div "To activate drag with keyboard, press Alt + Enter. Once in keyboard drag state,…" at bounding box center [364, 167] width 685 height 323
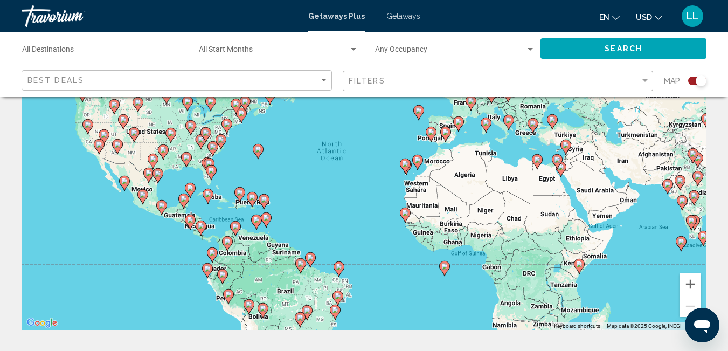
click at [522, 239] on div "To activate drag with keyboard, press Alt + Enter. Once in keyboard drag state,…" at bounding box center [364, 167] width 685 height 323
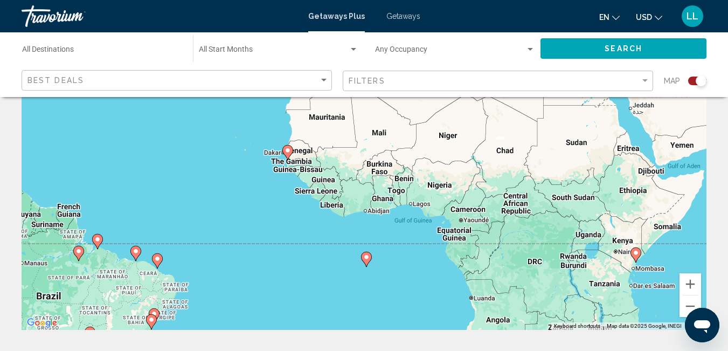
click at [334, 206] on div "To activate drag with keyboard, press Alt + Enter. Once in keyboard drag state,…" at bounding box center [364, 167] width 685 height 323
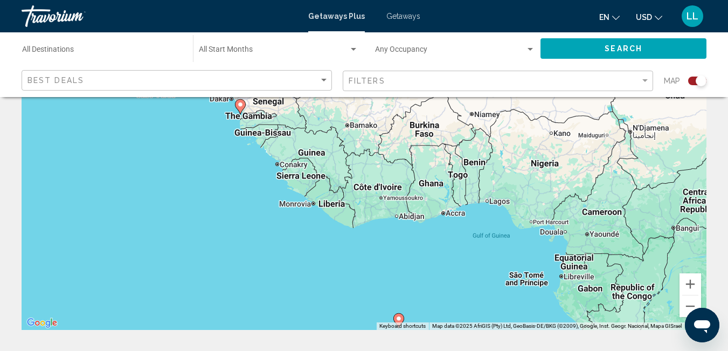
click at [334, 213] on div "To activate drag with keyboard, press Alt + Enter. Once in keyboard drag state,…" at bounding box center [364, 167] width 685 height 323
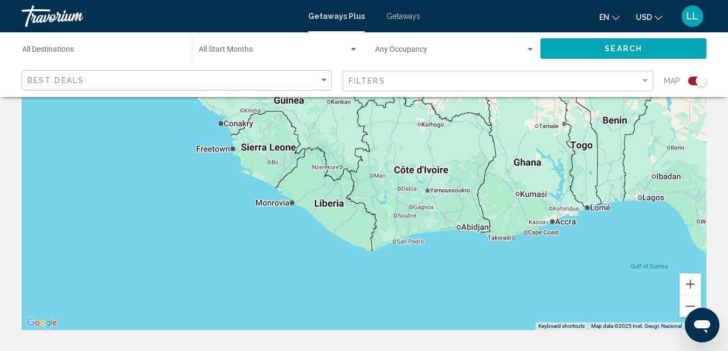
click at [334, 213] on div "To activate drag with keyboard, press Alt + Enter. Once in keyboard drag state,…" at bounding box center [364, 167] width 685 height 323
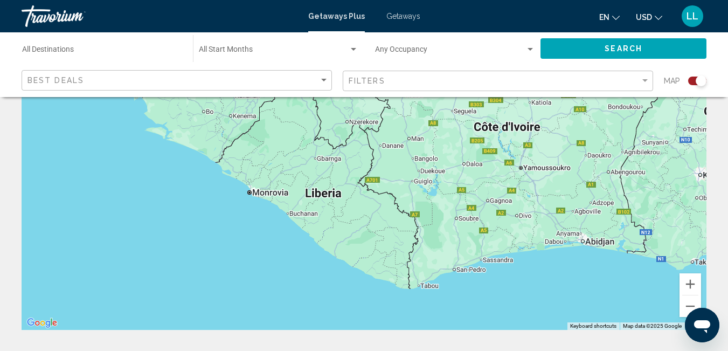
click at [334, 213] on div "Main content" at bounding box center [364, 167] width 685 height 323
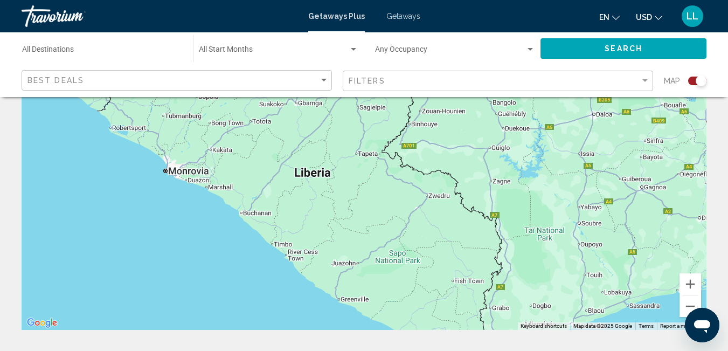
click at [186, 176] on div "Main content" at bounding box center [364, 167] width 685 height 323
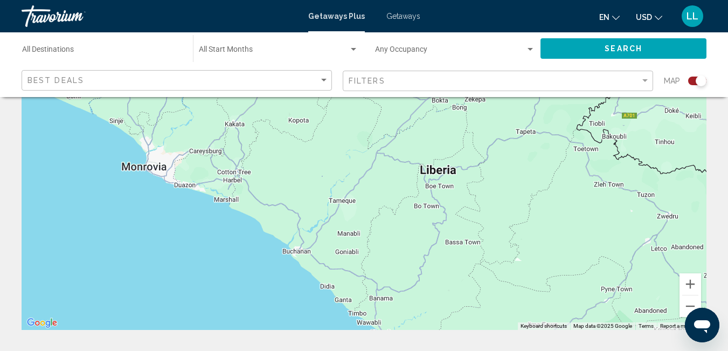
click at [142, 176] on div "Main content" at bounding box center [364, 167] width 685 height 323
click at [146, 168] on div "Main content" at bounding box center [364, 167] width 685 height 323
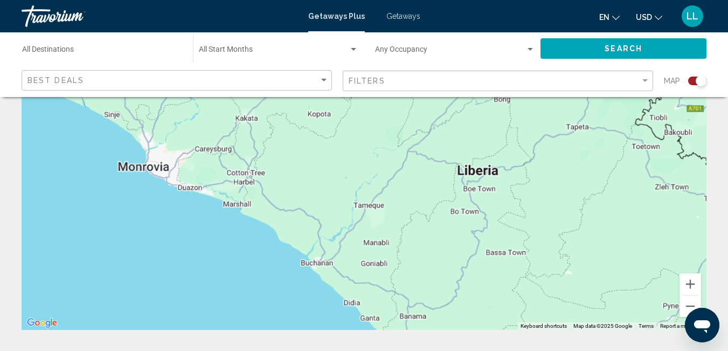
click at [146, 168] on div "Main content" at bounding box center [364, 167] width 685 height 323
